Goal: Leave review/rating: Leave review/rating

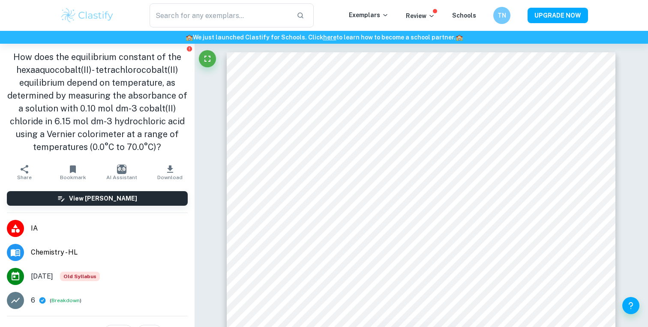
scroll to position [1337, 0]
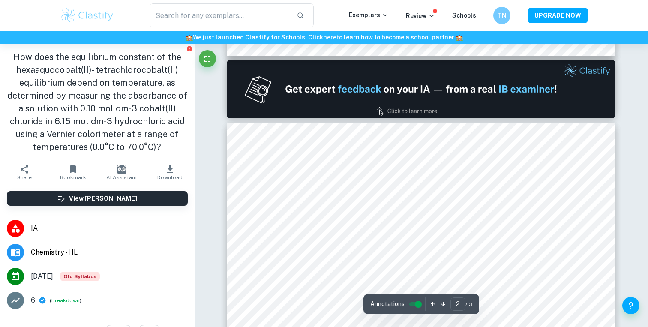
type input "1"
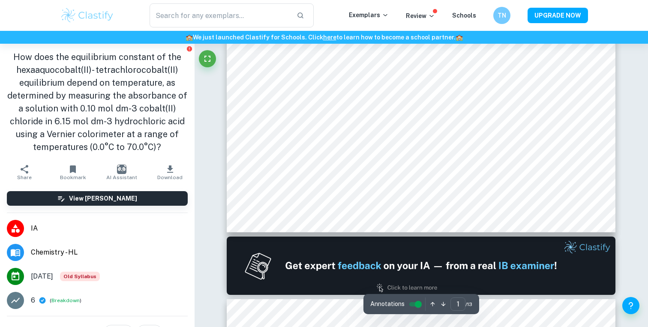
scroll to position [257, 0]
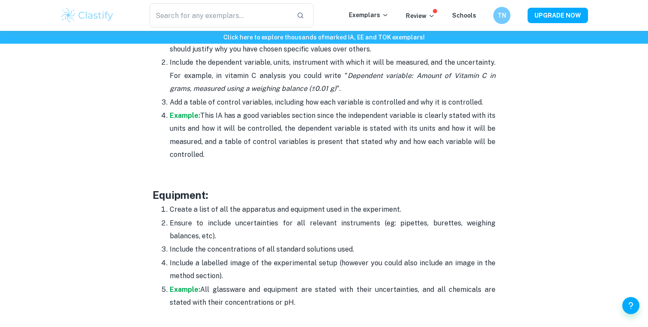
scroll to position [1757, 0]
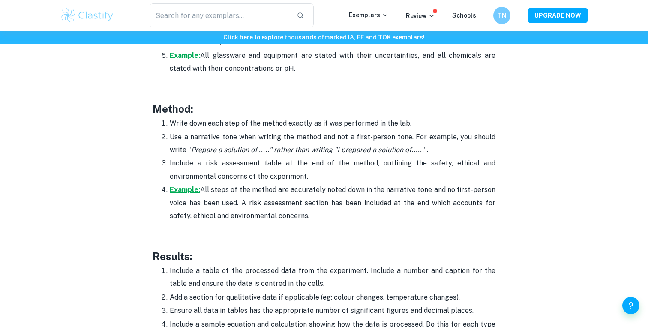
click at [189, 186] on strong "Example:" at bounding box center [185, 189] width 30 height 8
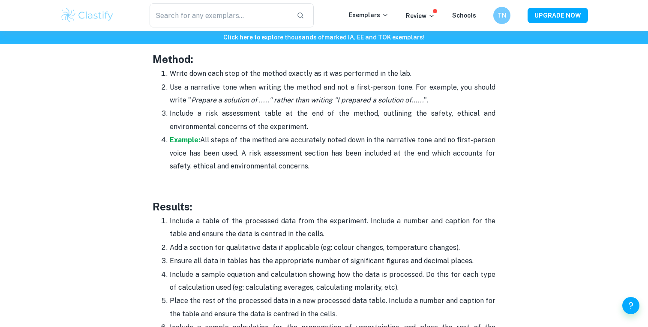
scroll to position [1824, 0]
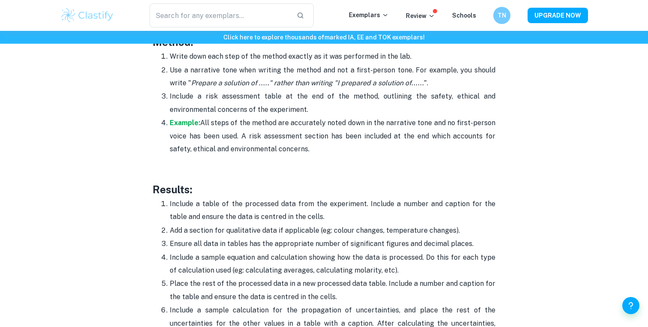
click at [262, 222] on p "Include a table of the processed data from the experiment. Include a number and…" at bounding box center [332, 210] width 325 height 26
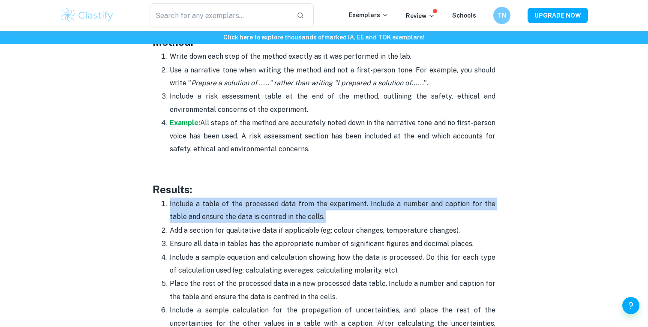
click at [262, 222] on p "Include a table of the processed data from the experiment. Include a number and…" at bounding box center [332, 210] width 325 height 26
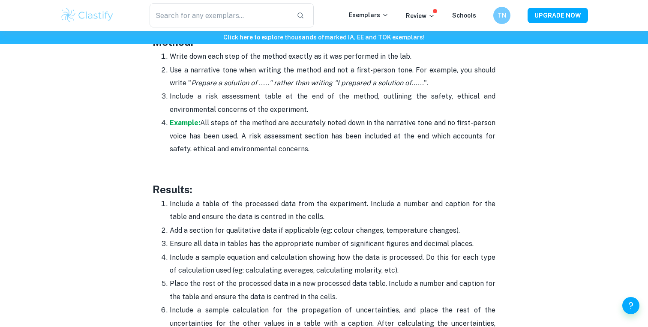
click at [278, 211] on p "Include a table of the processed data from the experiment. Include a number and…" at bounding box center [332, 210] width 325 height 26
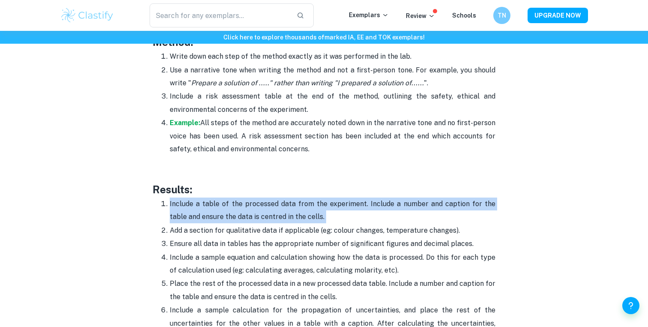
click at [278, 211] on p "Include a table of the processed data from the experiment. Include a number and…" at bounding box center [332, 210] width 325 height 26
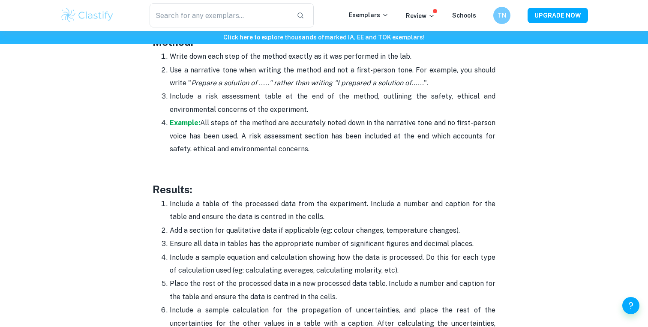
click at [278, 211] on p "Include a table of the processed data from the experiment. Include a number and…" at bounding box center [332, 210] width 325 height 26
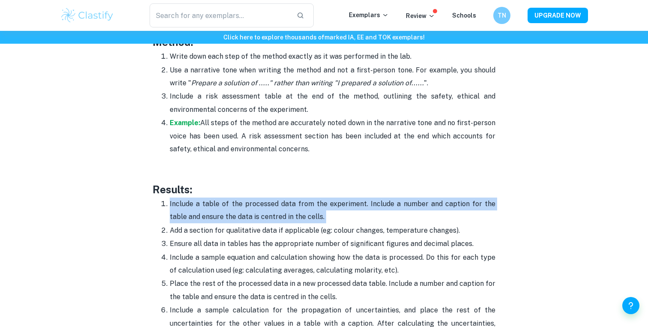
click at [278, 211] on p "Include a table of the processed data from the experiment. Include a number and…" at bounding box center [332, 210] width 325 height 26
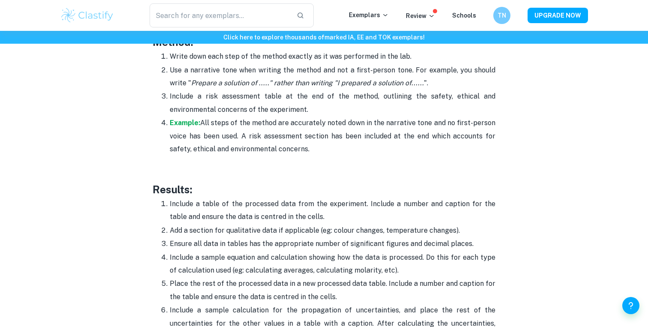
click at [278, 231] on p "Add a section for qualitative data if applicable (eg: colour changes, temperatu…" at bounding box center [332, 230] width 325 height 13
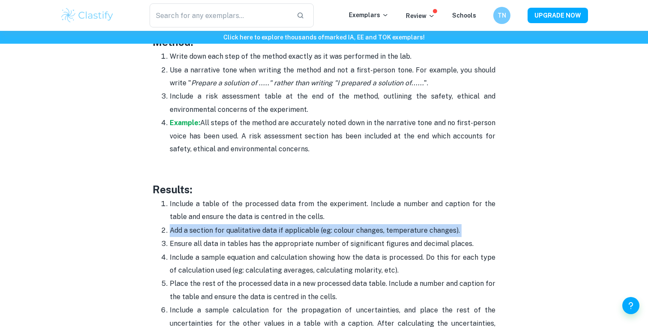
click at [278, 231] on p "Add a section for qualitative data if applicable (eg: colour changes, temperatu…" at bounding box center [332, 230] width 325 height 13
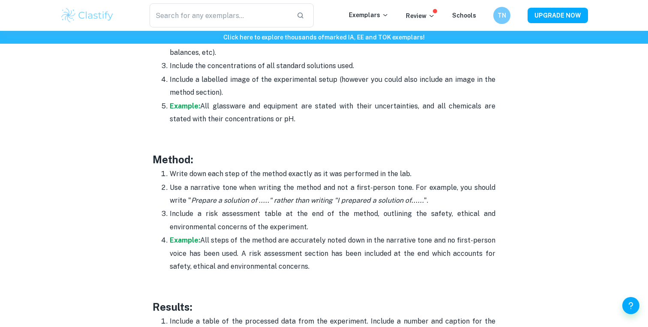
scroll to position [1710, 0]
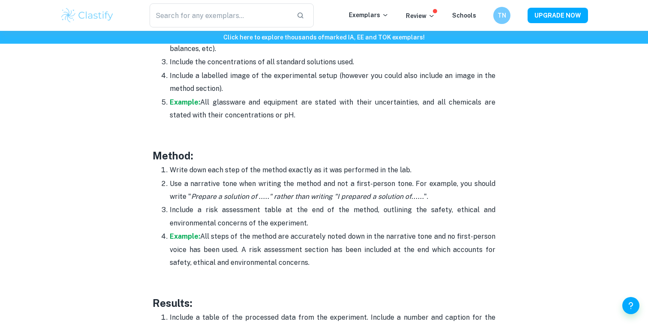
click at [279, 232] on p "Example: All steps of the method are accurately noted down in the narrative ton…" at bounding box center [332, 249] width 325 height 39
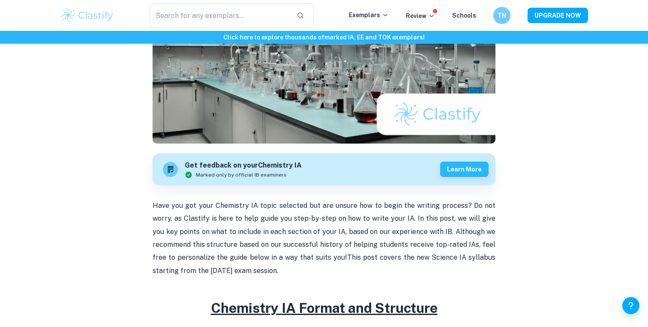
scroll to position [0, 0]
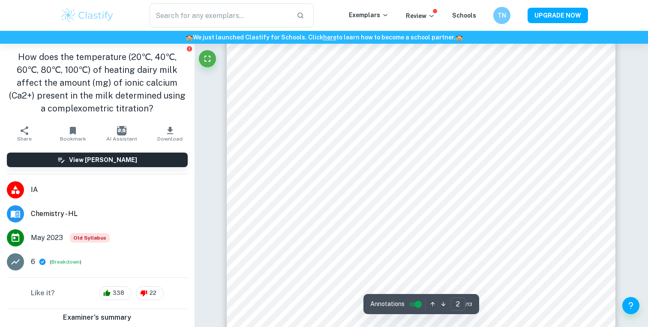
scroll to position [761, 0]
type input "6"
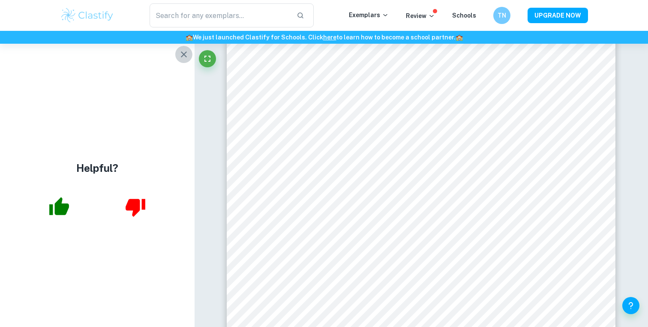
click at [183, 56] on icon "button" at bounding box center [184, 54] width 10 height 10
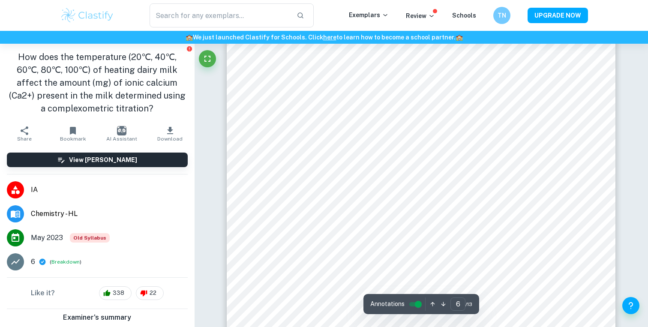
scroll to position [2781, 0]
